Goal: Information Seeking & Learning: Learn about a topic

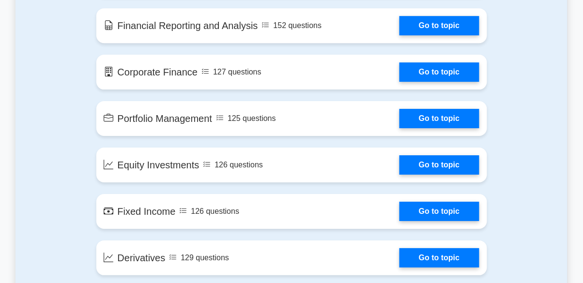
scroll to position [701, 0]
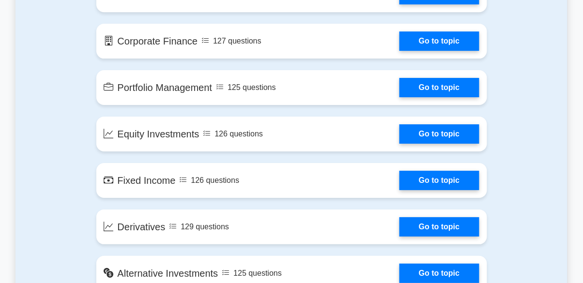
click at [400, 130] on link "Go to topic" at bounding box center [439, 133] width 79 height 19
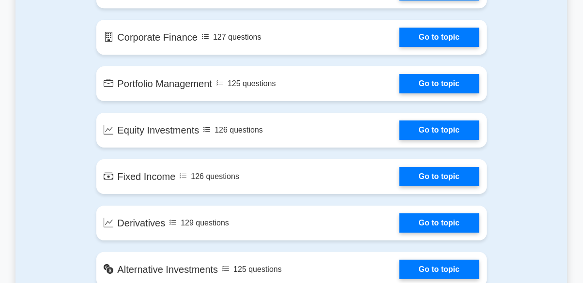
scroll to position [748, 0]
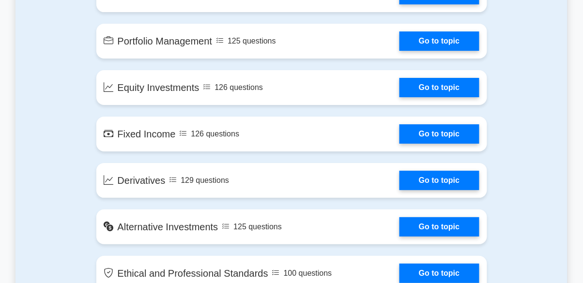
click at [400, 36] on link "Go to topic" at bounding box center [439, 40] width 79 height 19
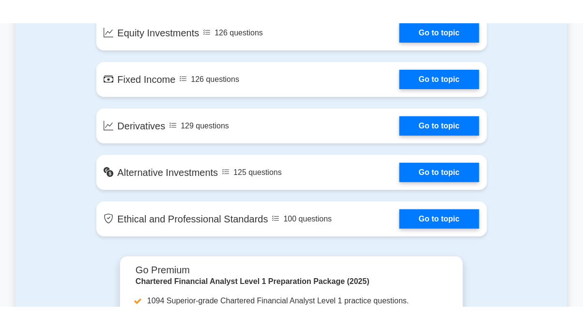
scroll to position [828, 0]
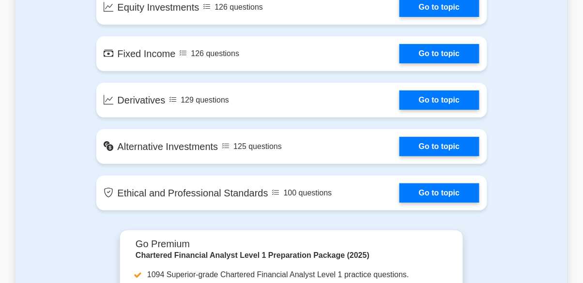
click at [456, 92] on link "Go to topic" at bounding box center [439, 100] width 79 height 19
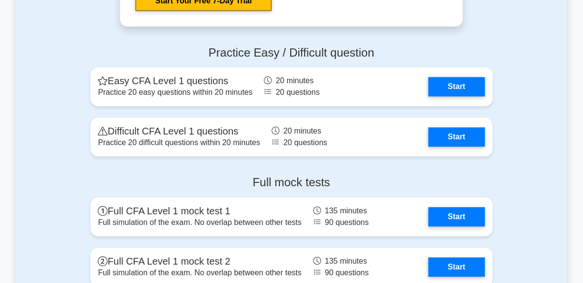
scroll to position [1234, 0]
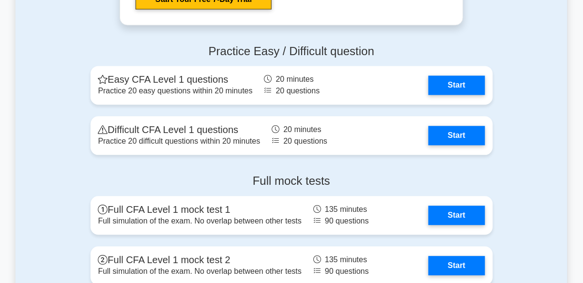
click at [472, 83] on link "Start" at bounding box center [457, 85] width 56 height 19
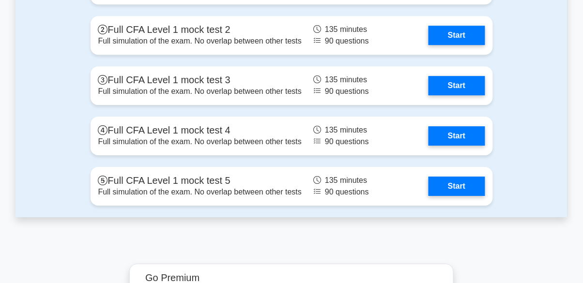
scroll to position [1469, 0]
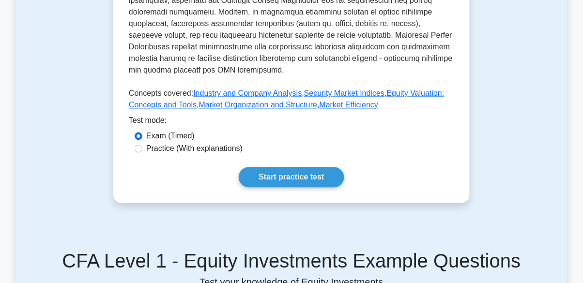
scroll to position [446, 0]
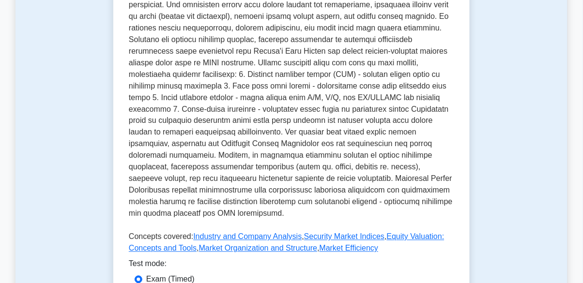
scroll to position [297, 0]
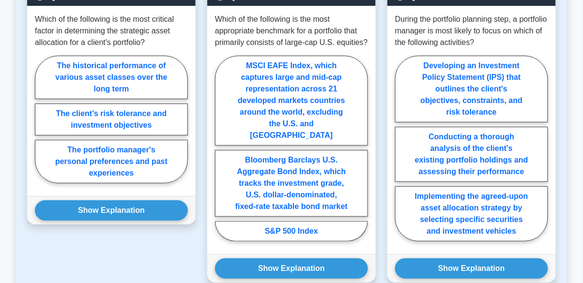
scroll to position [798, 0]
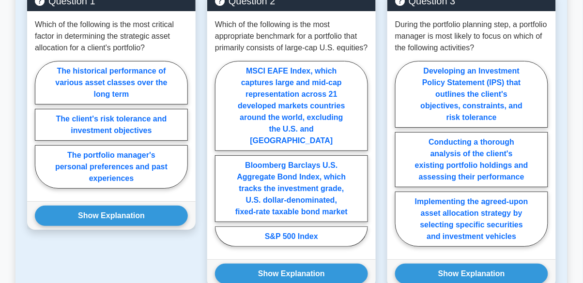
click at [151, 226] on button "Show Explanation" at bounding box center [111, 216] width 153 height 20
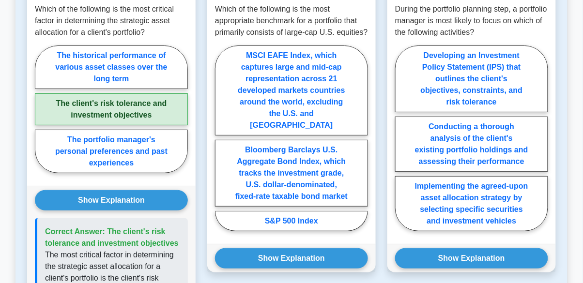
scroll to position [825, 0]
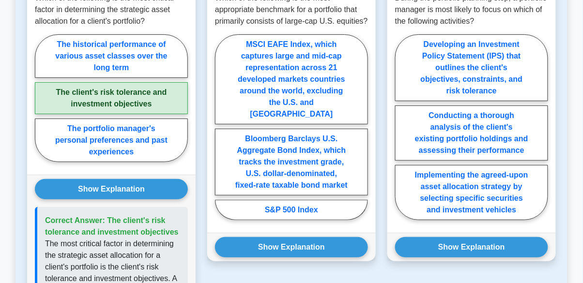
click at [278, 217] on label "S&P 500 Index" at bounding box center [291, 210] width 153 height 20
click at [221, 133] on input "S&P 500 Index" at bounding box center [218, 130] width 6 height 6
radio input "true"
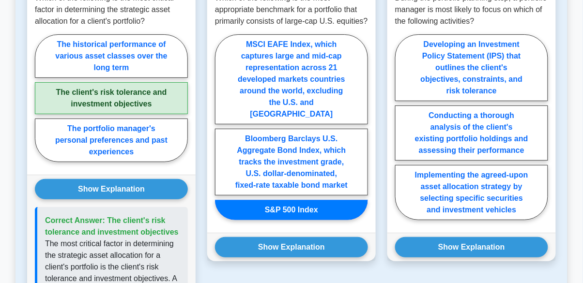
click at [271, 258] on button "Show Explanation" at bounding box center [291, 247] width 153 height 20
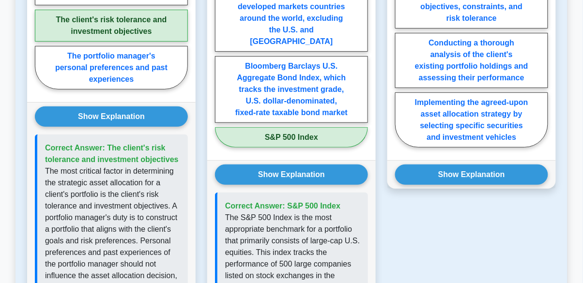
scroll to position [898, 0]
click at [472, 110] on label "Implementing the agreed-upon asset allocation strategy by selecting specific se…" at bounding box center [471, 120] width 153 height 55
click at [402, 61] on input "Implementing the agreed-upon asset allocation strategy by selecting specific se…" at bounding box center [398, 57] width 6 height 6
radio input "true"
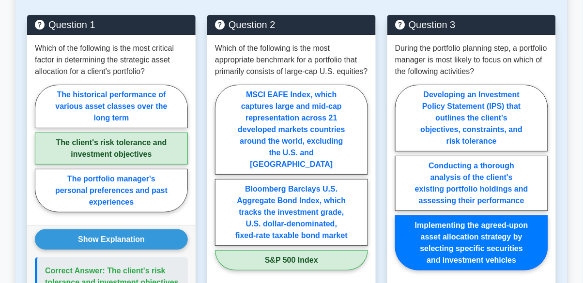
scroll to position [771, 0]
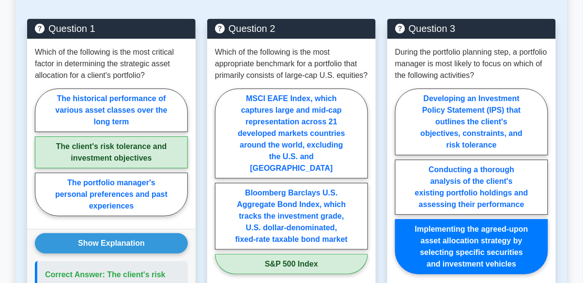
click at [497, 74] on p "During the portfolio planning step, a portfolio manager is most likely to focus…" at bounding box center [471, 64] width 153 height 35
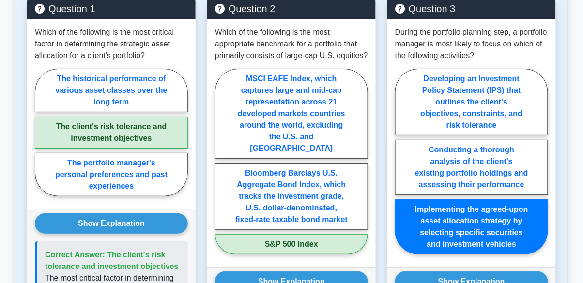
scroll to position [806, 0]
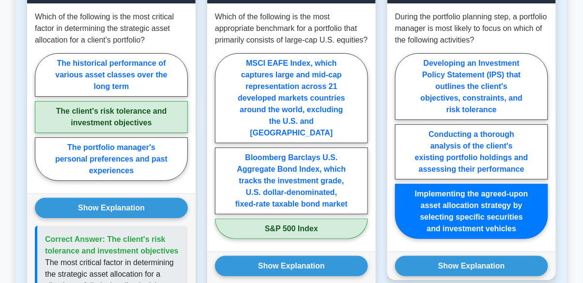
click at [516, 108] on label "Developing an Investment Policy Statement (IPS) that outlines the client's obje…" at bounding box center [471, 86] width 153 height 67
click at [402, 146] on input "Developing an Investment Policy Statement (IPS) that outlines the client's obje…" at bounding box center [398, 149] width 6 height 6
radio input "true"
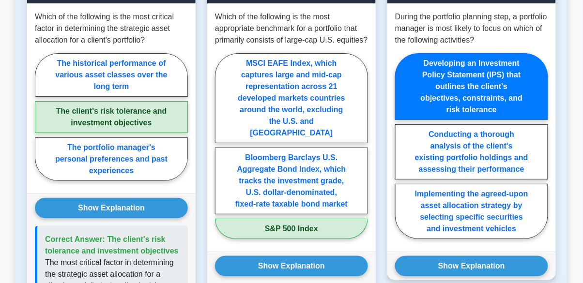
click at [507, 109] on label "Developing an Investment Policy Statement (IPS) that outlines the client's obje…" at bounding box center [471, 86] width 153 height 67
click at [402, 146] on input "Developing an Investment Policy Statement (IPS) that outlines the client's obje…" at bounding box center [398, 149] width 6 height 6
click at [497, 111] on label "Developing an Investment Policy Statement (IPS) that outlines the client's obje…" at bounding box center [471, 86] width 153 height 67
click at [402, 146] on input "Developing an Investment Policy Statement (IPS) that outlines the client's obje…" at bounding box center [398, 149] width 6 height 6
click at [509, 165] on label "Conducting a thorough analysis of the client's existing portfolio holdings and …" at bounding box center [471, 151] width 153 height 55
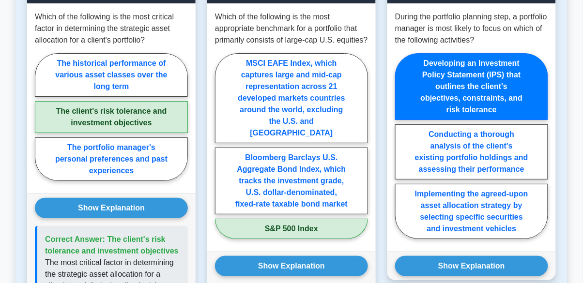
click at [402, 152] on input "Conducting a thorough analysis of the client's existing portfolio holdings and …" at bounding box center [398, 149] width 6 height 6
radio input "true"
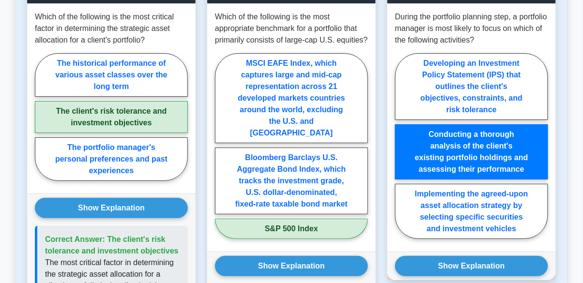
click at [506, 120] on label "Developing an Investment Policy Statement (IPS) that outlines the client's obje…" at bounding box center [471, 86] width 153 height 67
click at [402, 146] on input "Developing an Investment Policy Statement (IPS) that outlines the client's obje…" at bounding box center [398, 149] width 6 height 6
radio input "true"
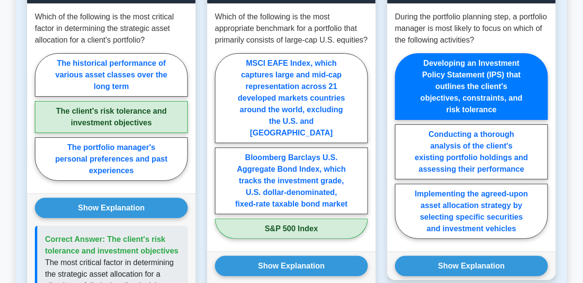
click at [505, 115] on label "Developing an Investment Policy Statement (IPS) that outlines the client's obje…" at bounding box center [471, 86] width 153 height 67
click at [402, 146] on input "Developing an Investment Policy Statement (IPS) that outlines the client's obje…" at bounding box center [398, 149] width 6 height 6
click at [489, 276] on button "Show Explanation" at bounding box center [471, 266] width 153 height 20
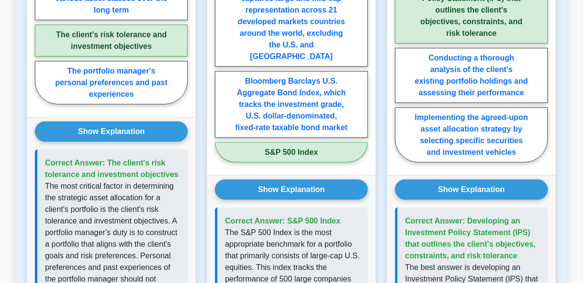
scroll to position [880, 0]
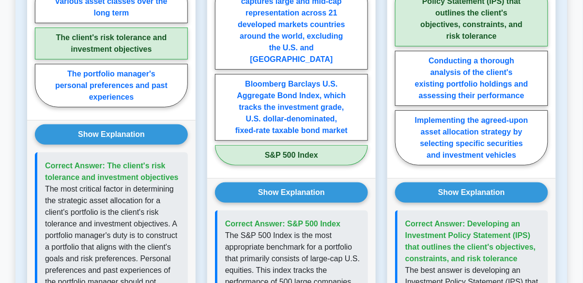
click at [499, 96] on label "Conducting a thorough analysis of the client's existing portfolio holdings and …" at bounding box center [471, 78] width 153 height 55
click at [402, 78] on input "Conducting a thorough analysis of the client's existing portfolio holdings and …" at bounding box center [398, 75] width 6 height 6
radio input "true"
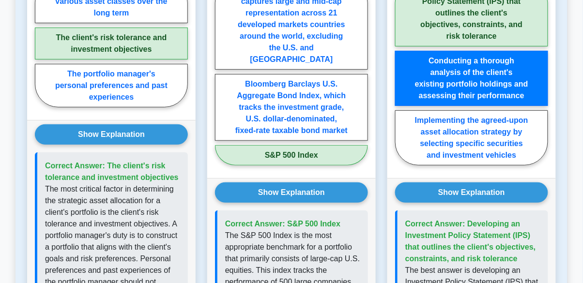
click at [501, 197] on button "Show Explanation" at bounding box center [471, 193] width 153 height 20
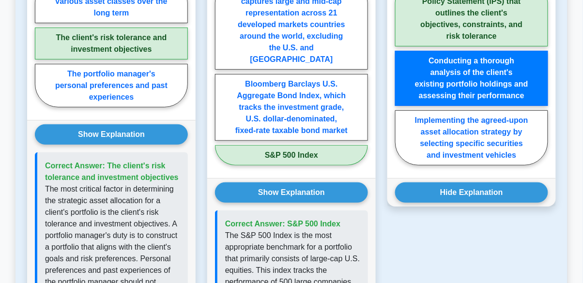
click at [507, 201] on button "Hide Explanation" at bounding box center [471, 193] width 153 height 20
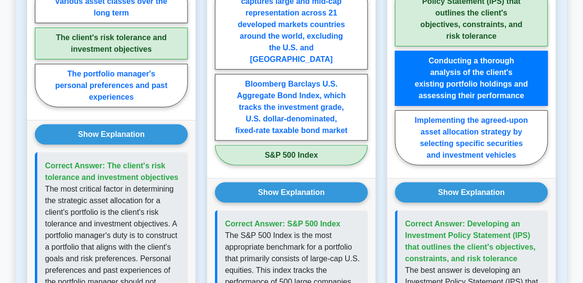
click at [504, 35] on label "Developing an Investment Policy Statement (IPS) that outlines the client's obje…" at bounding box center [471, 13] width 153 height 67
click at [402, 72] on input "Developing an Investment Policy Statement (IPS) that outlines the client's obje…" at bounding box center [398, 75] width 6 height 6
radio input "true"
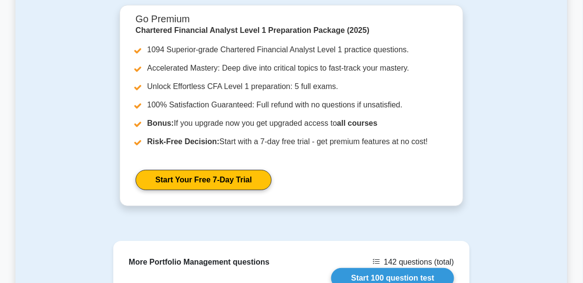
scroll to position [1509, 0]
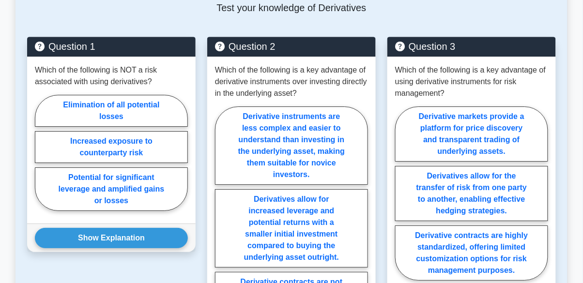
scroll to position [664, 0]
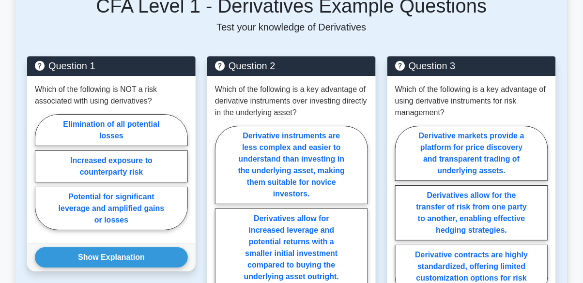
click at [62, 136] on label "Elimination of all potential losses" at bounding box center [111, 130] width 153 height 32
click at [41, 172] on input "Elimination of all potential losses" at bounding box center [38, 175] width 6 height 6
radio input "true"
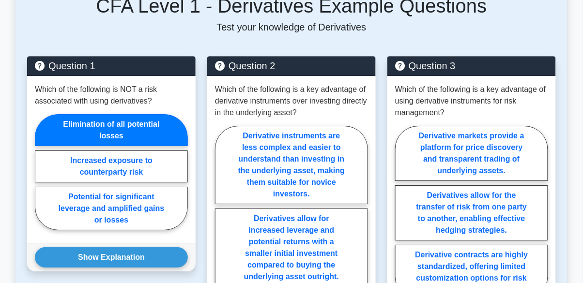
click at [62, 248] on button "Show Explanation" at bounding box center [111, 258] width 153 height 20
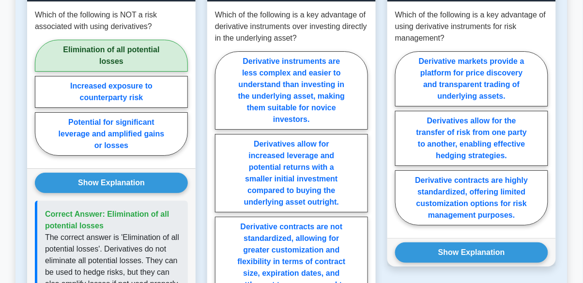
scroll to position [753, 0]
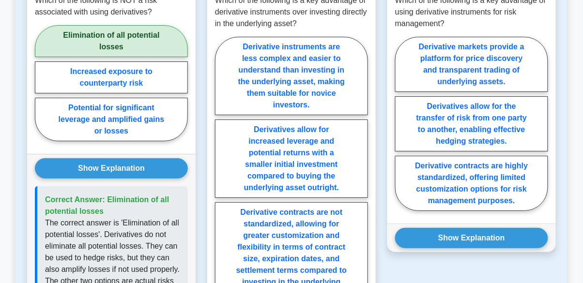
click at [317, 248] on label "Derivative contracts are not standardized, allowing for greater customization a…" at bounding box center [291, 258] width 153 height 113
click at [221, 182] on input "Derivative contracts are not standardized, allowing for greater customization a…" at bounding box center [218, 179] width 6 height 6
radio input "true"
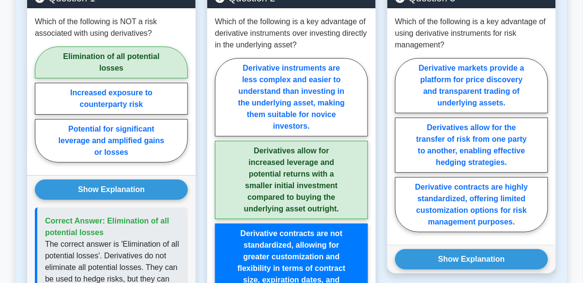
scroll to position [731, 0]
click at [517, 182] on label "Derivative contracts are highly standardized, offering limited customization op…" at bounding box center [471, 204] width 153 height 55
click at [402, 151] on input "Derivative contracts are highly standardized, offering limited customization op…" at bounding box center [398, 148] width 6 height 6
radio input "true"
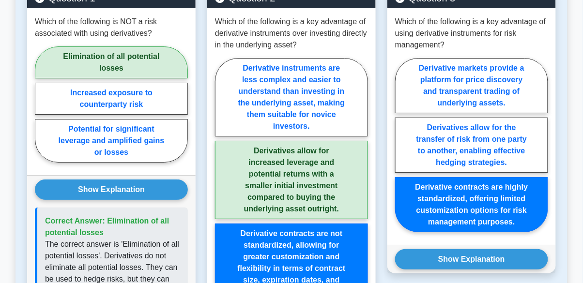
click at [517, 182] on label "Derivative contracts are highly standardized, offering limited customization op…" at bounding box center [471, 204] width 153 height 55
click at [402, 151] on input "Derivative contracts are highly standardized, offering limited customization op…" at bounding box center [398, 148] width 6 height 6
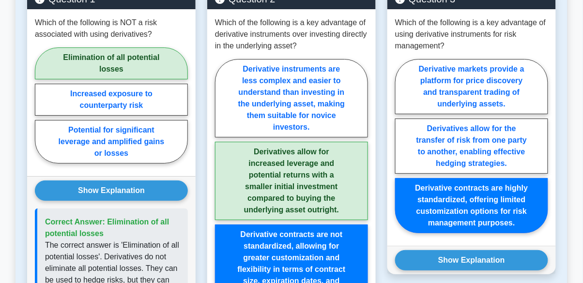
scroll to position [734, 0]
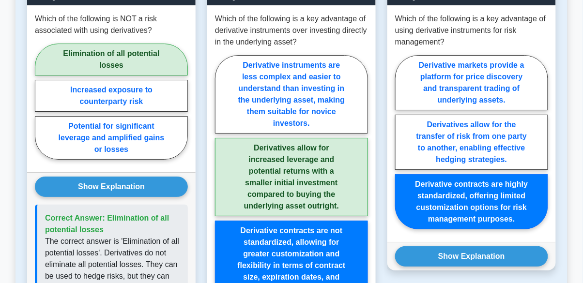
click at [519, 256] on button "Show Explanation" at bounding box center [471, 257] width 153 height 20
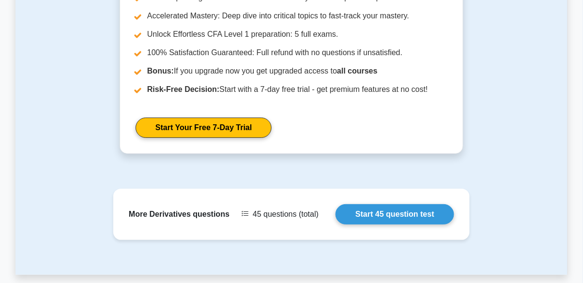
scroll to position [1593, 0]
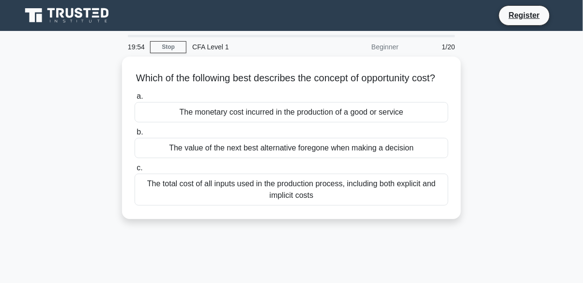
click at [374, 154] on div "The value of the next best alternative foregone when making a decision" at bounding box center [292, 148] width 314 height 20
click at [135, 136] on input "b. The value of the next best alternative foregone when making a decision" at bounding box center [135, 132] width 0 height 6
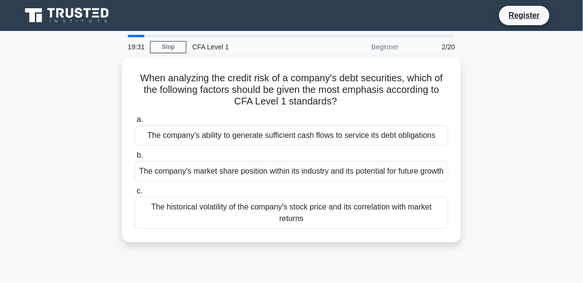
click at [421, 132] on div "The company's ability to generate sufficient cash flows to service its debt obl…" at bounding box center [292, 135] width 314 height 20
click at [135, 123] on input "a. The company's ability to generate sufficient cash flows to service its debt …" at bounding box center [135, 120] width 0 height 6
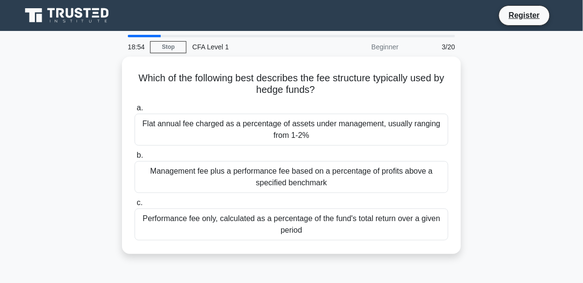
click at [153, 127] on div "Flat annual fee charged as a percentage of assets under management, usually ran…" at bounding box center [292, 130] width 314 height 32
click at [135, 111] on input "a. Flat annual fee charged as a percentage of assets under management, usually …" at bounding box center [135, 108] width 0 height 6
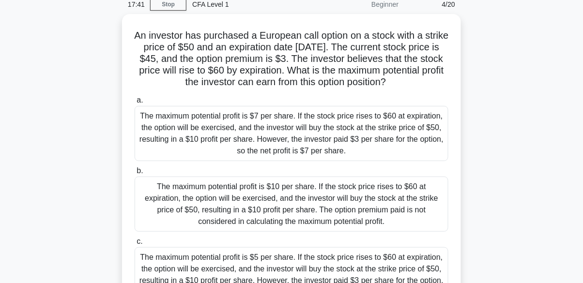
scroll to position [38, 0]
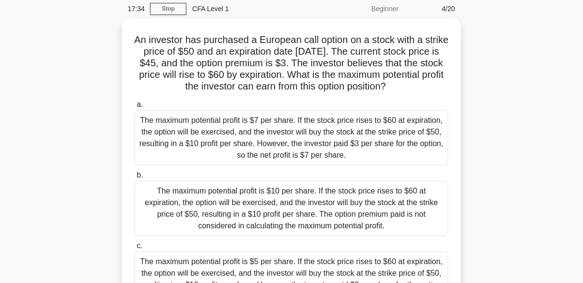
click at [152, 134] on div "The maximum potential profit is $7 per share. If the stock price rises to $60 a…" at bounding box center [292, 137] width 314 height 55
click at [135, 108] on input "a. The maximum potential profit is $7 per share. If the stock price rises to $6…" at bounding box center [135, 105] width 0 height 6
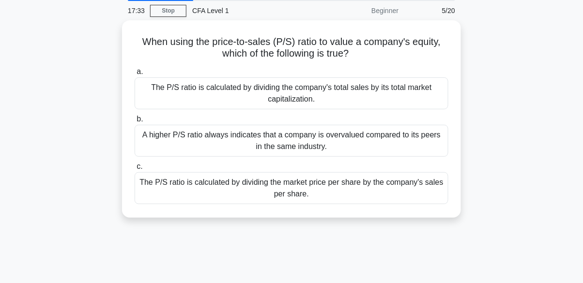
scroll to position [0, 0]
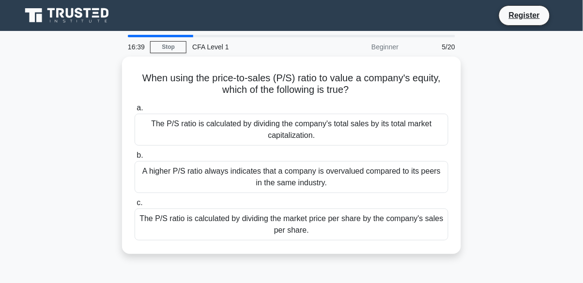
click at [172, 223] on div "The P/S ratio is calculated by dividing the market price per share by the compa…" at bounding box center [292, 225] width 314 height 32
click at [135, 206] on input "c. The P/S ratio is calculated by dividing the market price per share by the co…" at bounding box center [135, 203] width 0 height 6
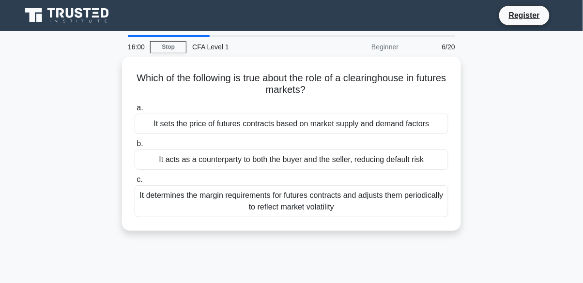
click at [277, 159] on div "It acts as a counterparty to both the buyer and the seller, reducing default ri…" at bounding box center [292, 160] width 314 height 20
click at [135, 147] on input "b. It acts as a counterparty to both the buyer and the seller, reducing default…" at bounding box center [135, 144] width 0 height 6
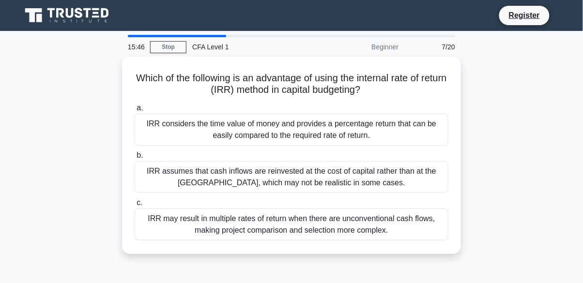
click at [154, 109] on label "a. [PERSON_NAME] considers the time value of money and provides a percentage re…" at bounding box center [292, 124] width 314 height 44
click at [135, 109] on input "a. [PERSON_NAME] considers the time value of money and provides a percentage re…" at bounding box center [135, 108] width 0 height 6
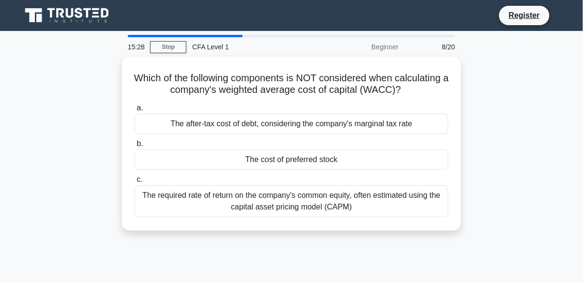
click at [140, 157] on div "The cost of preferred stock" at bounding box center [292, 160] width 314 height 20
click at [135, 147] on input "b. The cost of preferred stock" at bounding box center [135, 144] width 0 height 6
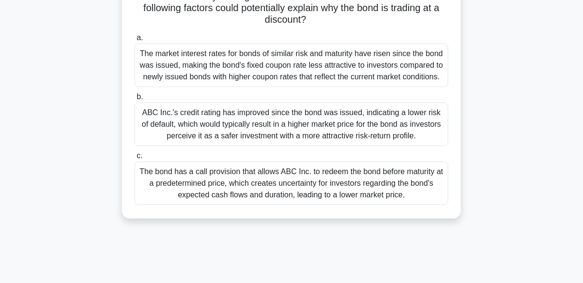
scroll to position [118, 0]
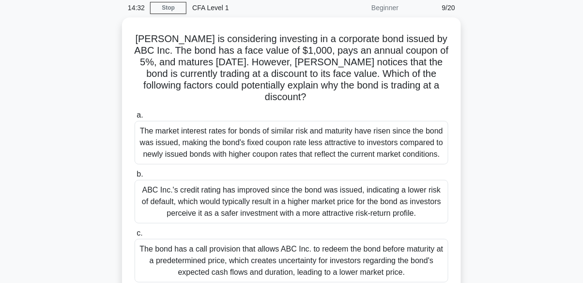
click at [159, 129] on div "The market interest rates for bonds of similar risk and maturity have risen sin…" at bounding box center [292, 143] width 314 height 44
click at [135, 119] on input "a. The market interest rates for bonds of similar risk and maturity have risen …" at bounding box center [135, 115] width 0 height 6
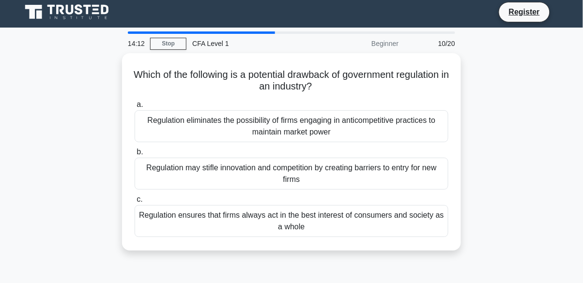
scroll to position [4, 0]
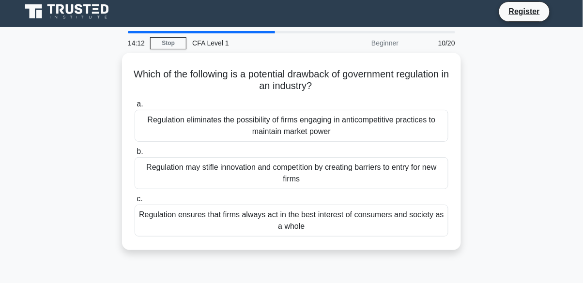
click at [168, 175] on div "Regulation may stifle innovation and competition by creating barriers to entry …" at bounding box center [292, 173] width 314 height 32
click at [135, 155] on input "b. Regulation may stifle innovation and competition by creating barriers to ent…" at bounding box center [135, 152] width 0 height 6
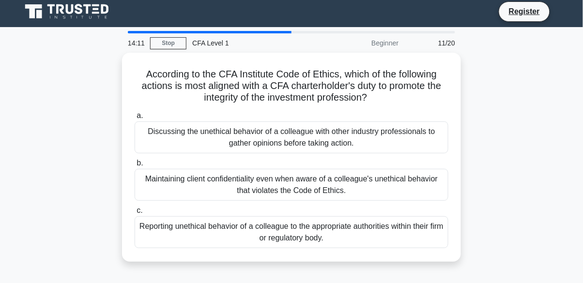
scroll to position [0, 0]
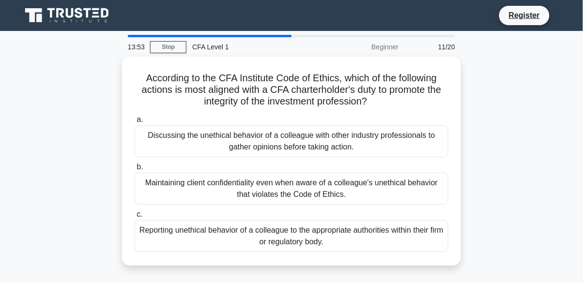
click at [154, 234] on div "Reporting unethical behavior of a colleague to the appropriate authorities with…" at bounding box center [292, 236] width 314 height 32
click at [135, 218] on input "c. Reporting unethical behavior of a colleague to the appropriate authorities w…" at bounding box center [135, 215] width 0 height 6
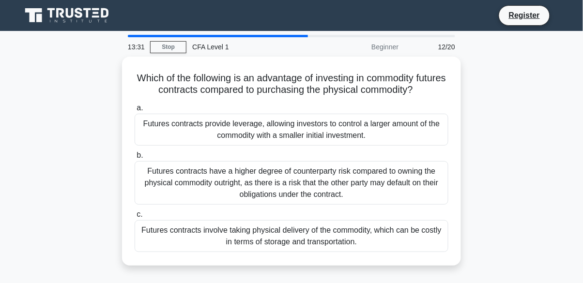
click at [164, 125] on div "Futures contracts provide leverage, allowing investors to control a larger amou…" at bounding box center [292, 130] width 314 height 32
click at [135, 111] on input "a. Futures contracts provide leverage, allowing investors to control a larger a…" at bounding box center [135, 108] width 0 height 6
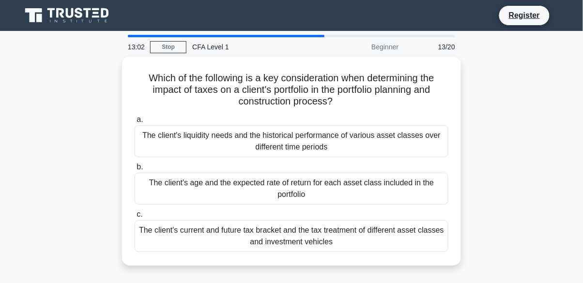
click at [359, 233] on div "The client's current and future tax bracket and the tax treatment of different …" at bounding box center [292, 236] width 314 height 32
click at [135, 218] on input "c. The client's current and future tax bracket and the tax treatment of differe…" at bounding box center [135, 215] width 0 height 6
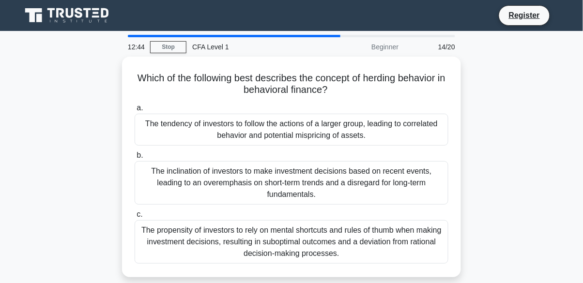
click at [414, 125] on div "The tendency of investors to follow the actions of a larger group, leading to c…" at bounding box center [292, 130] width 314 height 32
click at [135, 111] on input "a. The tendency of investors to follow the actions of a larger group, leading t…" at bounding box center [135, 108] width 0 height 6
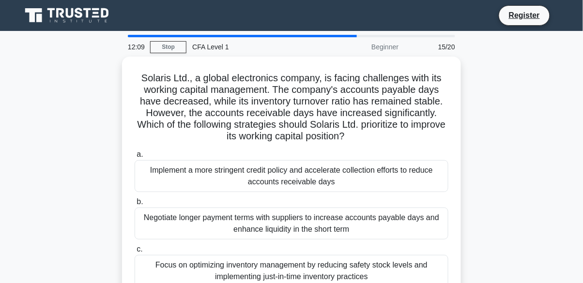
click at [409, 167] on div "Implement a more stringent credit policy and accelerate collection efforts to r…" at bounding box center [292, 176] width 314 height 32
click at [135, 158] on input "a. Implement a more stringent credit policy and accelerate collection efforts t…" at bounding box center [135, 155] width 0 height 6
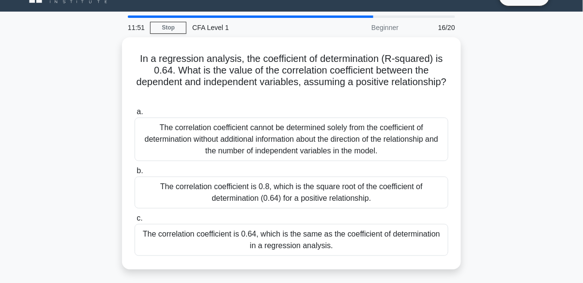
scroll to position [19, 0]
click at [442, 202] on div "The correlation coefficient is 0.8, which is the square root of the coefficient…" at bounding box center [292, 193] width 314 height 32
click at [135, 174] on input "b. The correlation coefficient is 0.8, which is the square root of the coeffici…" at bounding box center [135, 171] width 0 height 6
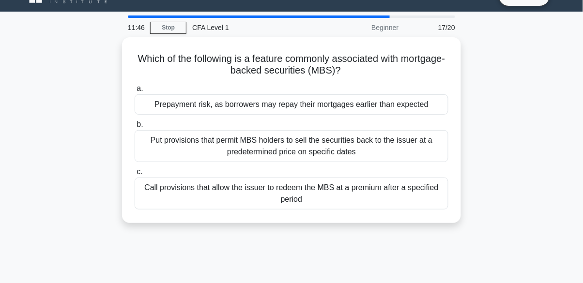
scroll to position [0, 0]
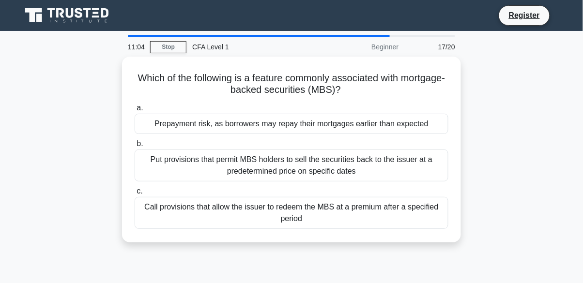
click at [481, 219] on div "Which of the following is a feature commonly associated with mortgage-backed se…" at bounding box center [292, 156] width 552 height 198
click at [401, 212] on div "Call provisions that allow the issuer to redeem the MBS at a premium after a sp…" at bounding box center [292, 213] width 314 height 32
click at [135, 195] on input "c. Call provisions that allow the issuer to redeem the MBS at a premium after a…" at bounding box center [135, 191] width 0 height 6
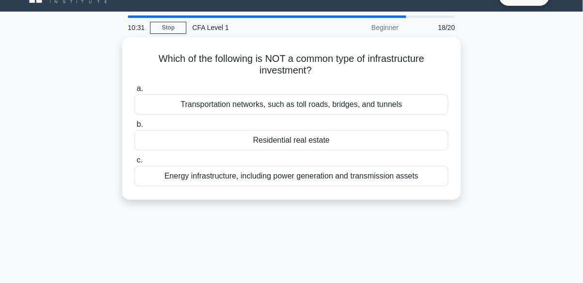
scroll to position [30, 0]
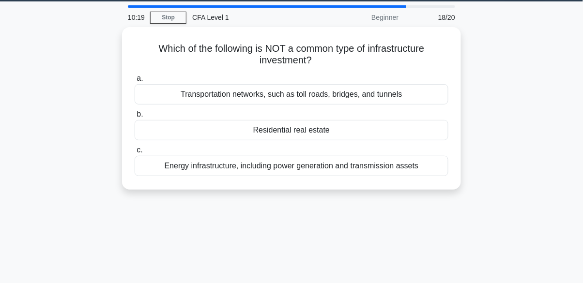
click at [439, 125] on div "Residential real estate" at bounding box center [292, 130] width 314 height 20
click at [135, 118] on input "b. Residential real estate" at bounding box center [135, 114] width 0 height 6
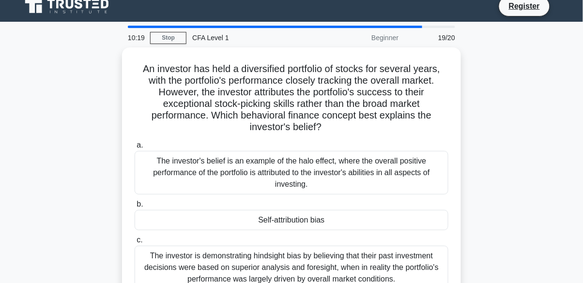
scroll to position [0, 0]
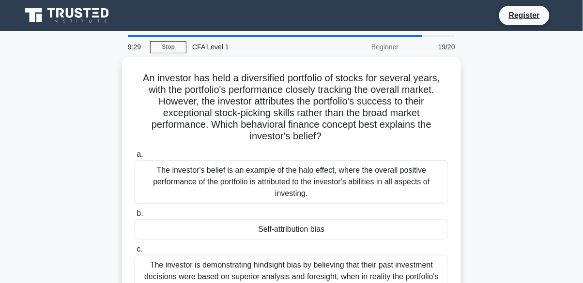
click at [408, 279] on div "The investor is demonstrating hindsight bias by believing that their past inves…" at bounding box center [292, 277] width 314 height 44
click at [135, 253] on input "c. The investor is demonstrating hindsight bias by believing that their past in…" at bounding box center [135, 250] width 0 height 6
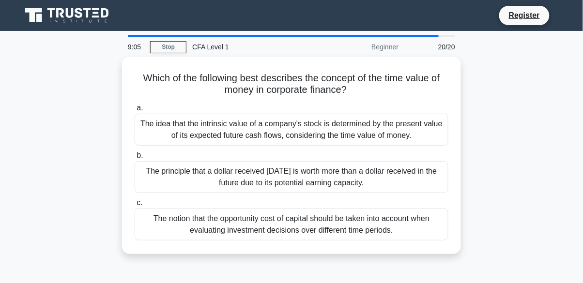
click at [430, 169] on div "The principle that a dollar received [DATE] is worth more than a dollar receive…" at bounding box center [292, 177] width 314 height 32
click at [135, 159] on input "b. The principle that a dollar received [DATE] is worth more than a dollar rece…" at bounding box center [135, 156] width 0 height 6
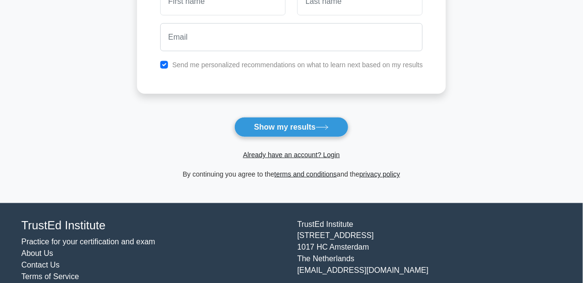
click at [316, 127] on button "Show my results" at bounding box center [291, 127] width 114 height 20
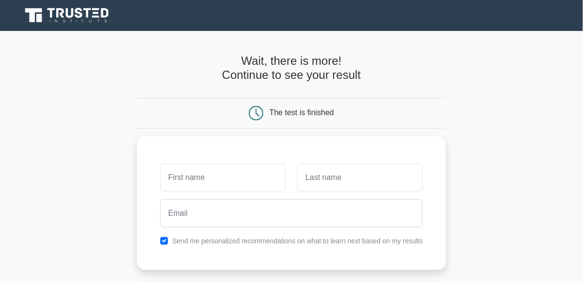
click at [303, 114] on div "The test is finished" at bounding box center [302, 113] width 64 height 8
click at [555, 28] on nav "Register" at bounding box center [291, 15] width 583 height 31
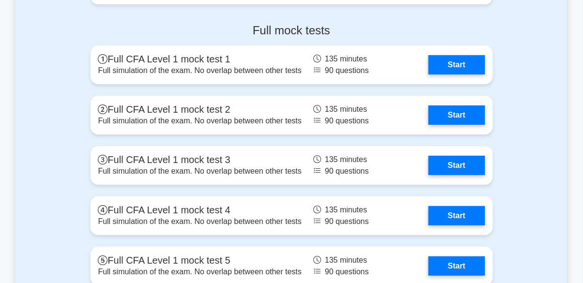
scroll to position [1597, 0]
